Goal: Task Accomplishment & Management: Manage account settings

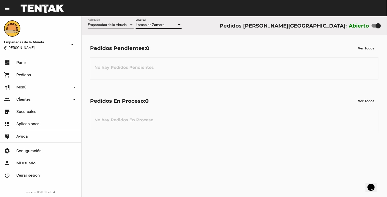
click at [182, 29] on div "Empanadas de la Abuela Aplicación [PERSON_NAME] [GEOGRAPHIC_DATA] Pedidos [PERS…" at bounding box center [235, 25] width 306 height 19
click at [180, 26] on div at bounding box center [179, 25] width 5 height 4
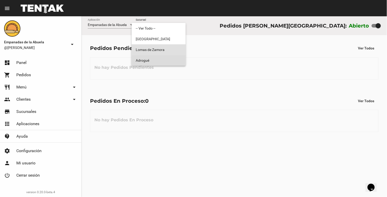
click at [181, 61] on span "Adrogué" at bounding box center [159, 60] width 46 height 11
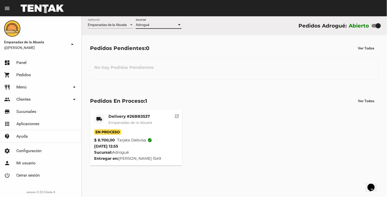
click at [180, 24] on div at bounding box center [179, 25] width 5 height 4
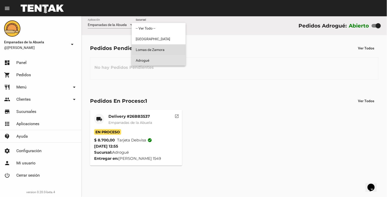
click at [178, 50] on span "Lomas de Zamora" at bounding box center [159, 49] width 46 height 11
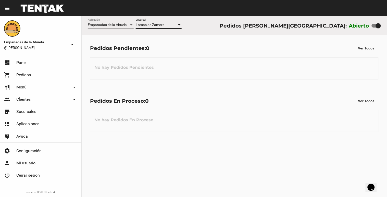
click at [378, 27] on div at bounding box center [378, 25] width 5 height 5
click at [375, 28] on input "checkbox" at bounding box center [374, 28] width 0 height 0
click at [384, 29] on div "Empanadas de la Abuela Aplicación [PERSON_NAME] [GEOGRAPHIC_DATA] Pedidos [PERS…" at bounding box center [235, 25] width 306 height 19
click at [382, 26] on div "Empanadas de la Abuela Aplicación [PERSON_NAME] [GEOGRAPHIC_DATA] Pedidos [PERS…" at bounding box center [235, 25] width 306 height 19
click at [380, 26] on div at bounding box center [378, 25] width 5 height 5
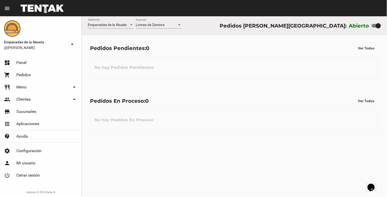
click at [375, 28] on input "checkbox" at bounding box center [374, 28] width 0 height 0
checkbox input "false"
